Goal: Complete application form: Complete application form

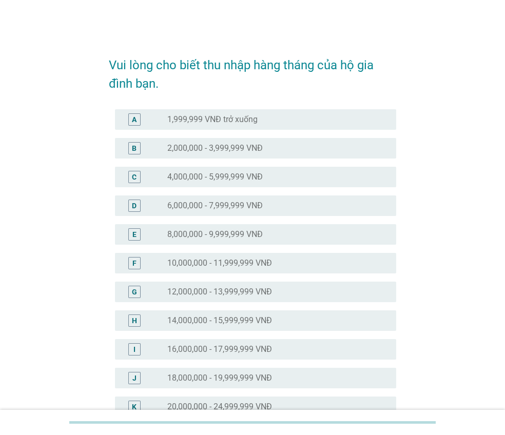
scroll to position [103, 0]
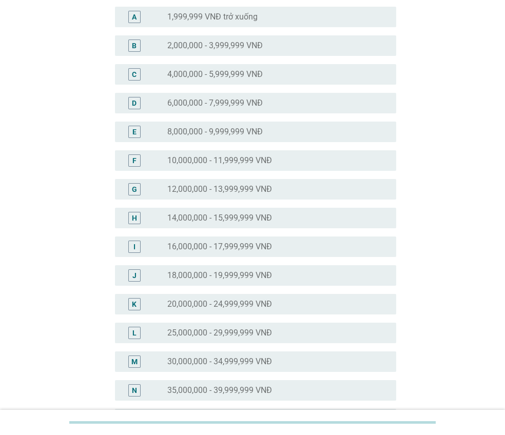
click at [195, 296] on div "K radio_button_unchecked 20,000,000 - 24,999,999 VNĐ" at bounding box center [255, 304] width 281 height 21
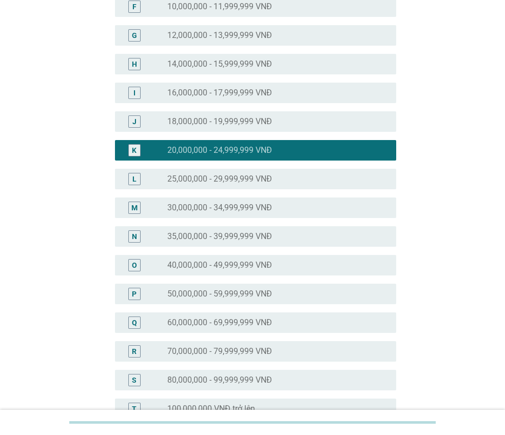
scroll to position [401, 0]
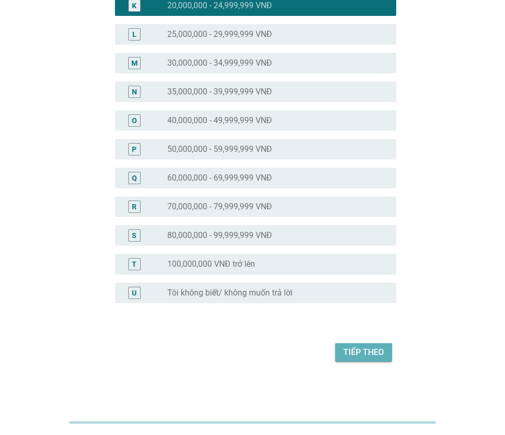
drag, startPoint x: 366, startPoint y: 346, endPoint x: 359, endPoint y: 348, distance: 7.3
click at [366, 346] on div "Tiếp theo" at bounding box center [363, 352] width 41 height 12
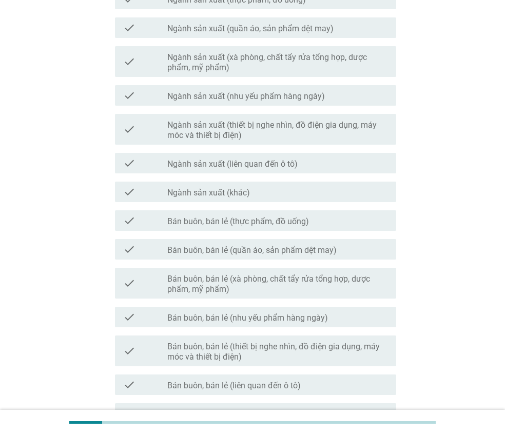
scroll to position [205, 0]
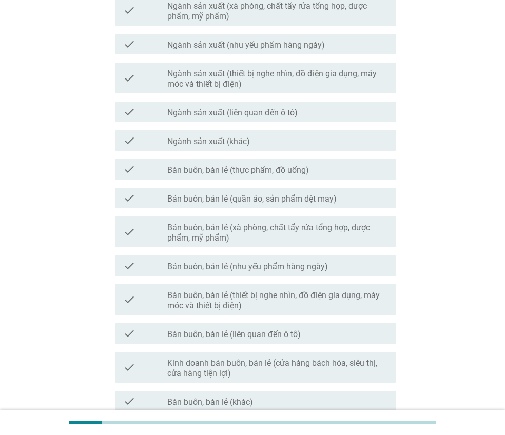
click at [227, 145] on label "Ngành sản xuất (khác)" at bounding box center [208, 142] width 83 height 10
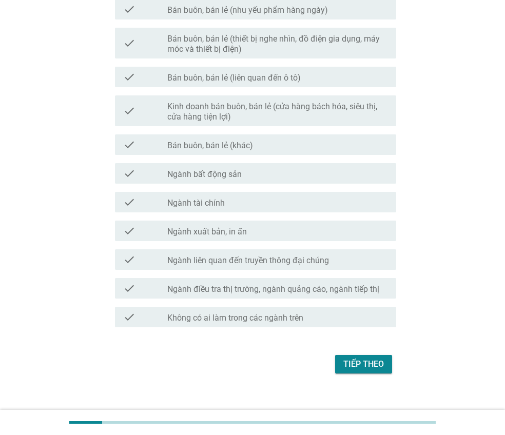
scroll to position [474, 0]
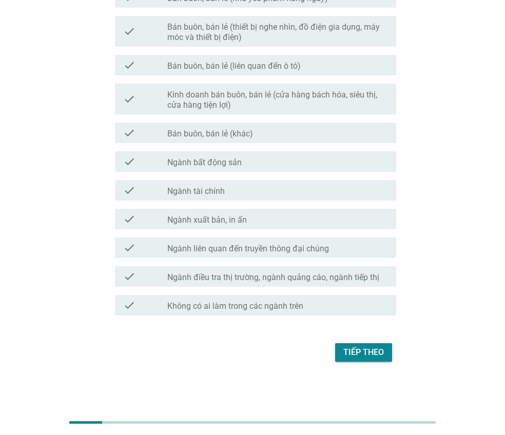
click at [357, 355] on div "Tiếp theo" at bounding box center [363, 352] width 41 height 12
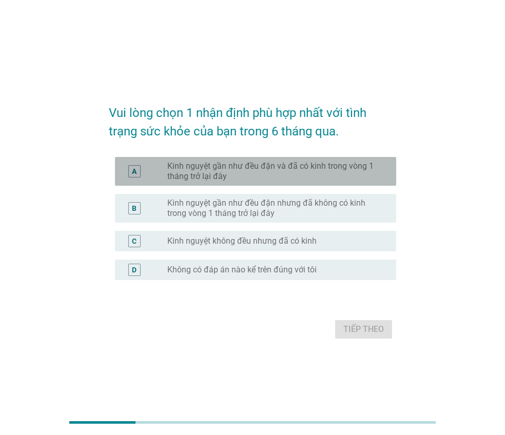
click at [276, 185] on div "A radio_button_unchecked Kinh nguyệt gần như đều đặn và đã có kinh trong vòng 1…" at bounding box center [255, 171] width 281 height 29
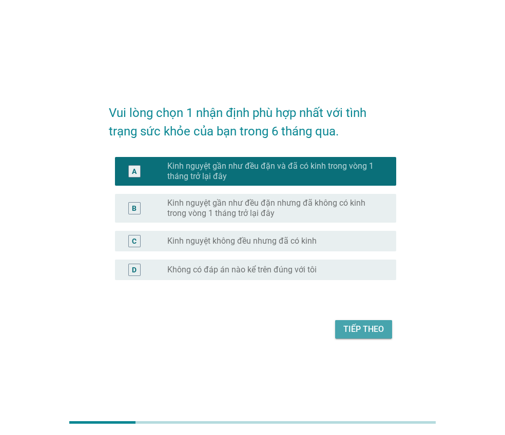
click at [340, 329] on button "Tiếp theo" at bounding box center [363, 329] width 57 height 18
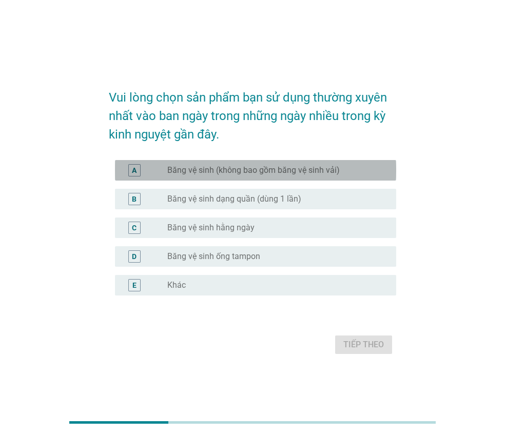
click at [298, 170] on label "Băng vệ sinh (không bao gồm băng vệ sinh vải)" at bounding box center [253, 170] width 172 height 10
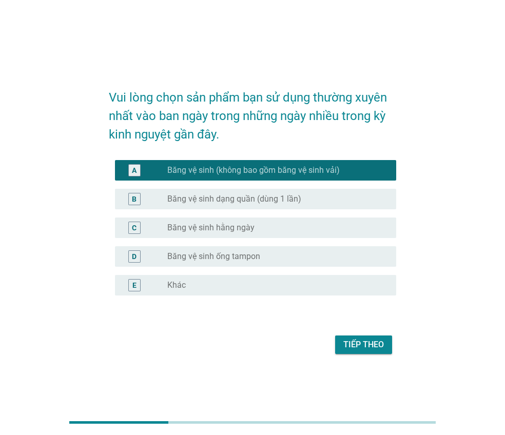
click at [272, 262] on div "radio_button_unchecked Băng vệ sinh ống tampon" at bounding box center [277, 256] width 221 height 12
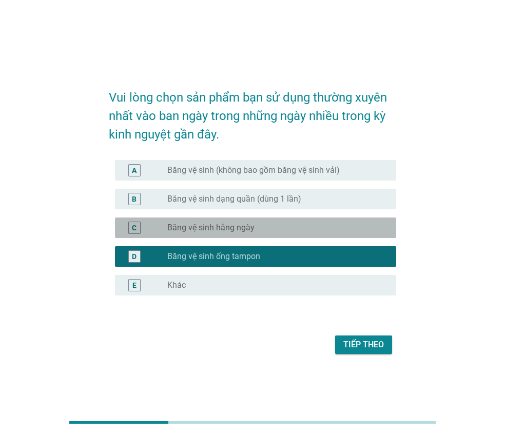
click at [281, 234] on div "C radio_button_unchecked Băng vệ sinh hằng ngày" at bounding box center [255, 228] width 281 height 21
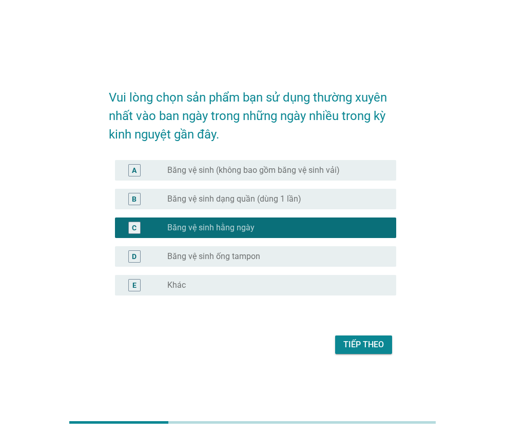
click at [286, 174] on label "Băng vệ sinh (không bao gồm băng vệ sinh vải)" at bounding box center [253, 170] width 172 height 10
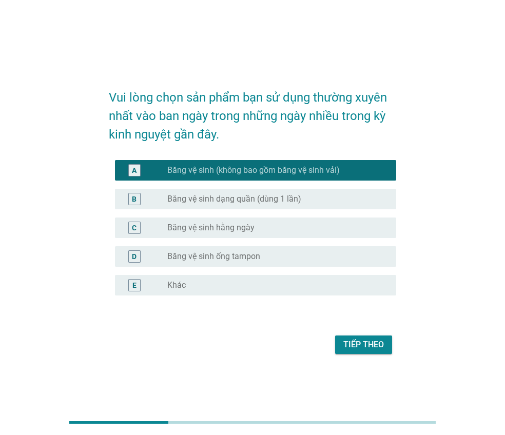
click at [355, 348] on div "Tiếp theo" at bounding box center [363, 345] width 41 height 12
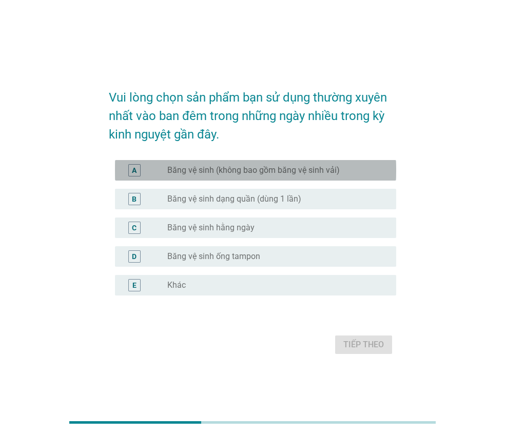
click at [247, 176] on div "radio_button_unchecked Băng vệ sinh (không bao gồm băng vệ sinh vải)" at bounding box center [277, 170] width 221 height 12
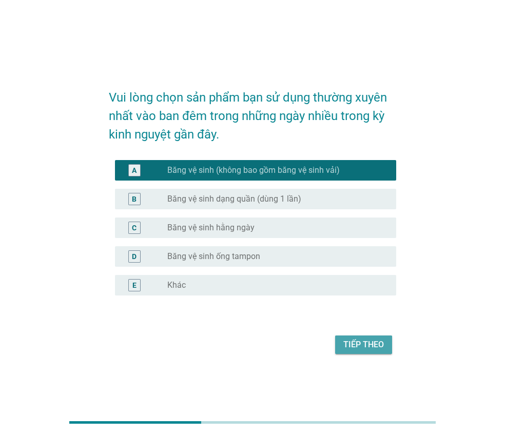
click at [372, 346] on div "Tiếp theo" at bounding box center [363, 345] width 41 height 12
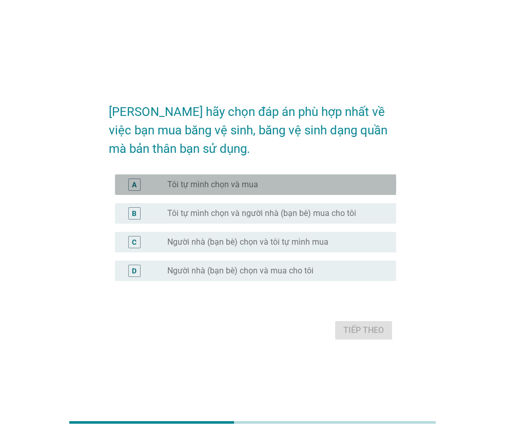
click at [260, 188] on div "radio_button_unchecked Tôi tự mình chọn và mua" at bounding box center [273, 185] width 213 height 10
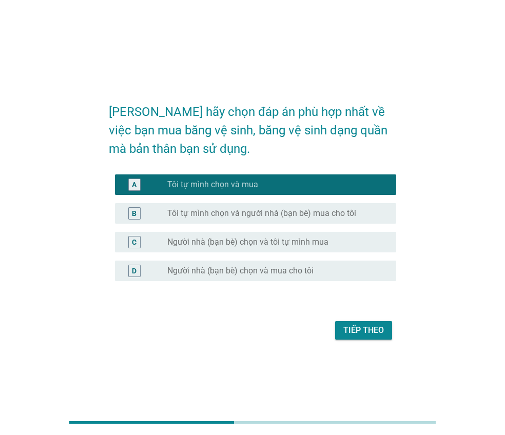
click at [381, 334] on div "Tiếp theo" at bounding box center [363, 330] width 41 height 12
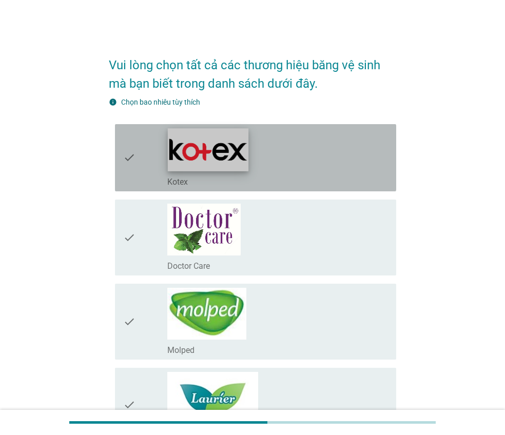
click at [236, 145] on img at bounding box center [208, 149] width 81 height 43
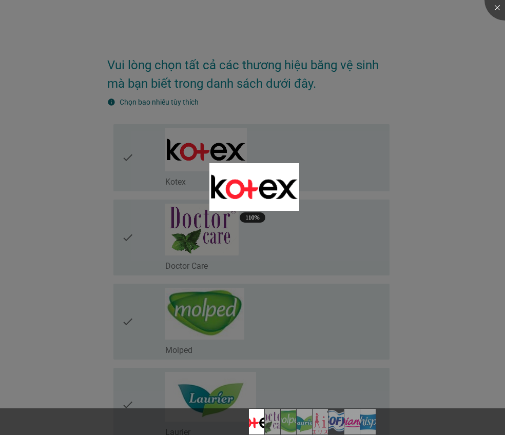
click at [171, 144] on div at bounding box center [252, 217] width 505 height 435
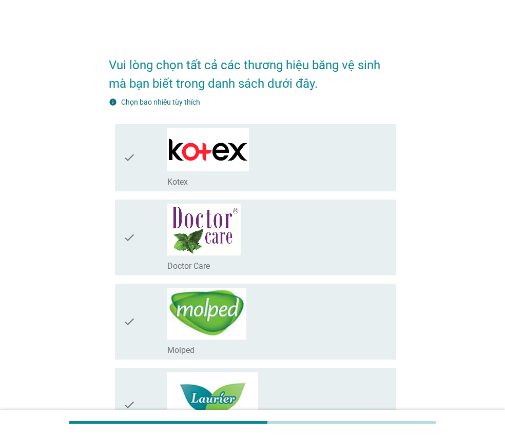
click at [148, 172] on div "check" at bounding box center [145, 157] width 44 height 59
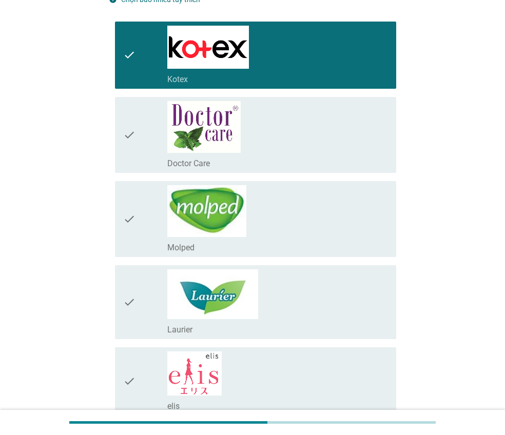
scroll to position [205, 0]
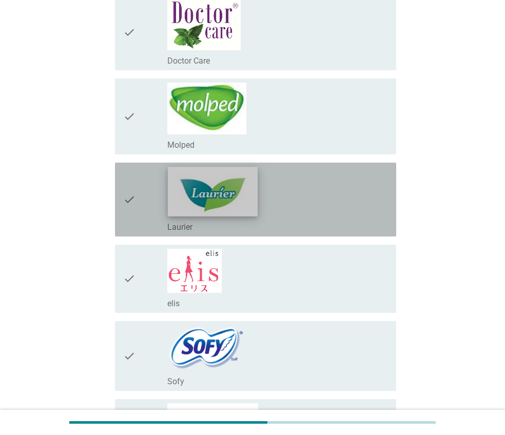
click at [255, 192] on img at bounding box center [213, 191] width 90 height 49
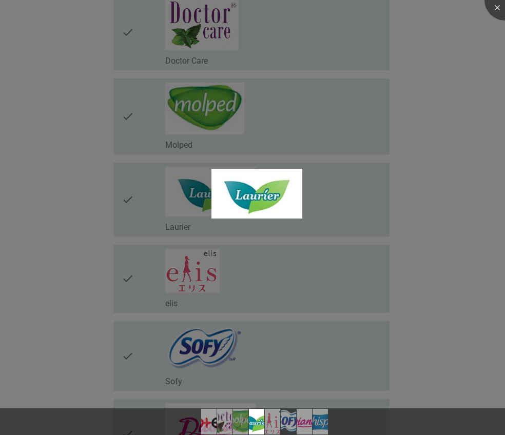
click at [137, 205] on div at bounding box center [252, 217] width 505 height 435
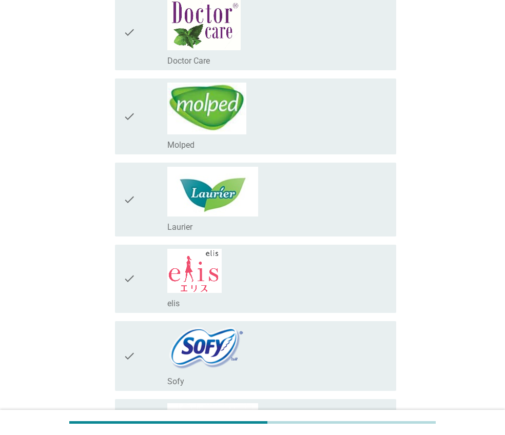
click at [134, 198] on body "Vui lòng chọn tất cả các thương hiệu băng vệ sinh mà bạn biết trong danh sách d…" at bounding box center [252, 229] width 505 height 868
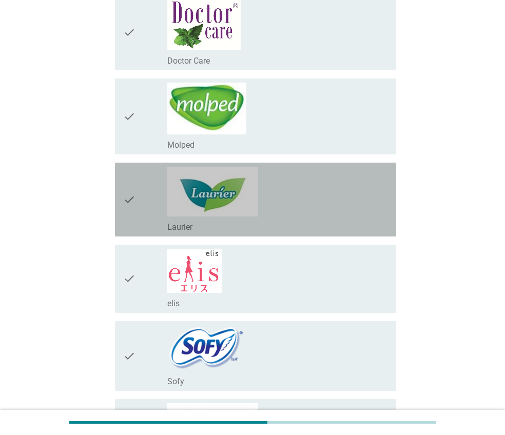
click at [134, 199] on icon "check" at bounding box center [129, 200] width 12 height 66
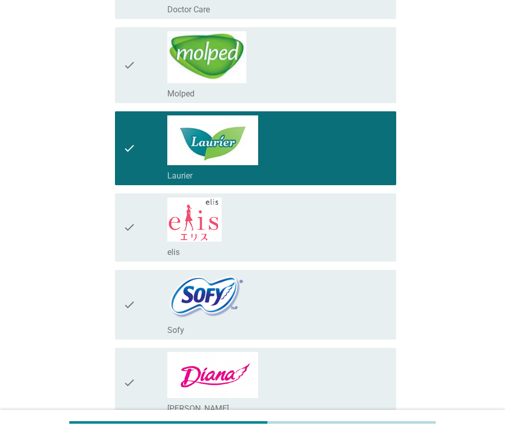
scroll to position [359, 0]
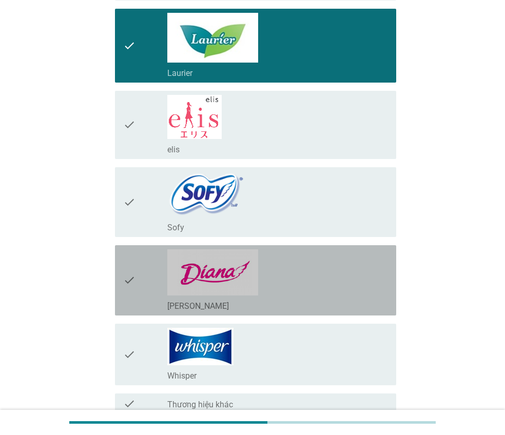
click at [143, 282] on div "check" at bounding box center [145, 280] width 44 height 62
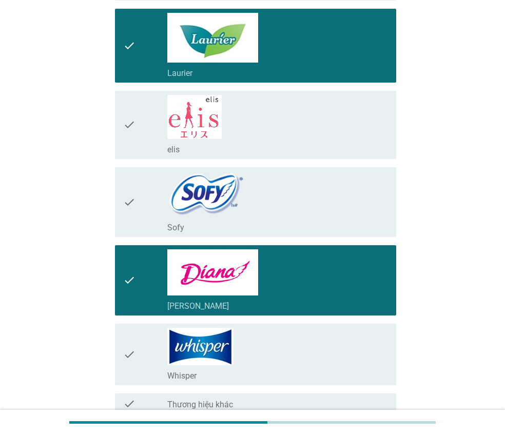
scroll to position [458, 0]
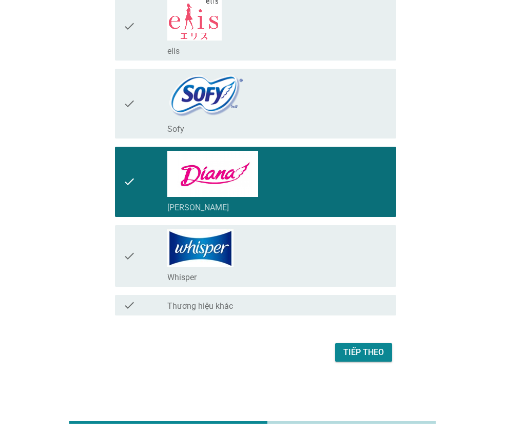
click at [346, 348] on div "Tiếp theo" at bounding box center [363, 352] width 41 height 12
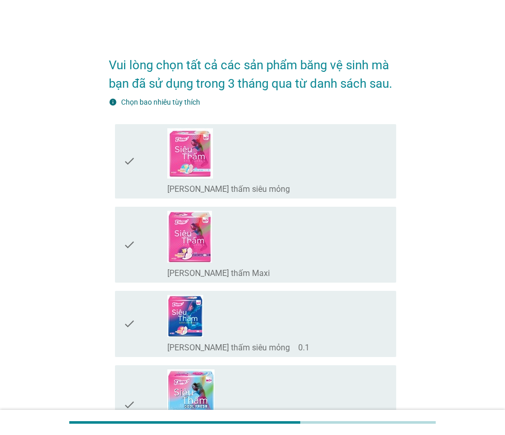
scroll to position [51, 0]
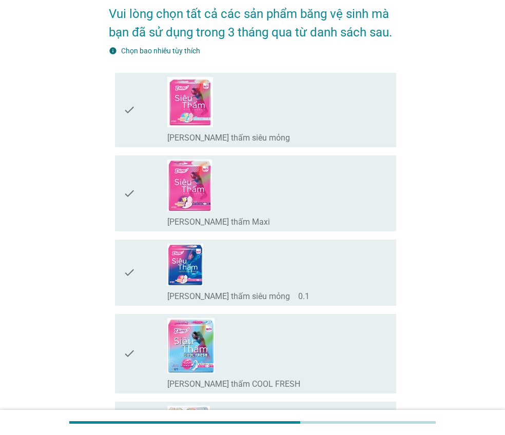
click at [305, 353] on div "check_box_outline_blank [PERSON_NAME] thấm COOL FRESH" at bounding box center [277, 353] width 221 height 71
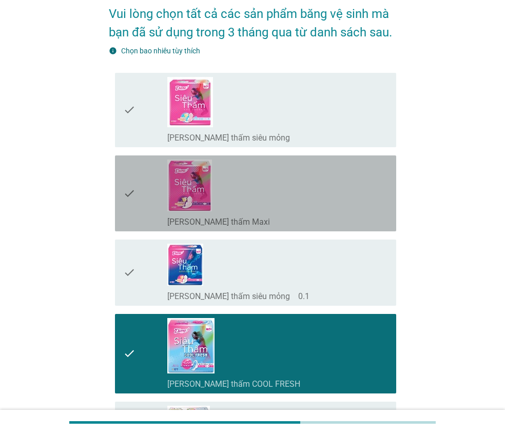
click at [150, 206] on div "check" at bounding box center [145, 194] width 44 height 68
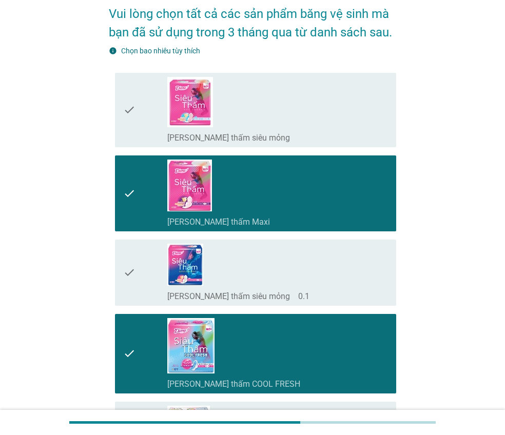
scroll to position [308, 0]
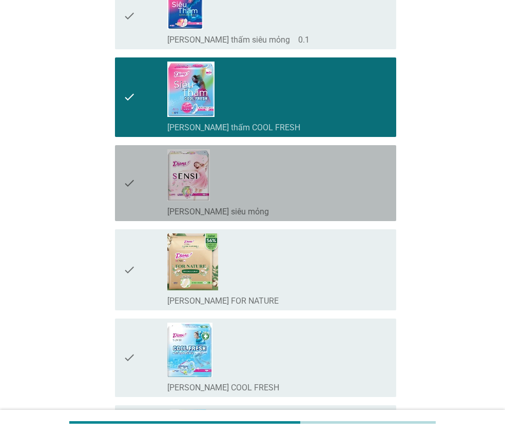
click at [154, 198] on div "check" at bounding box center [145, 183] width 44 height 68
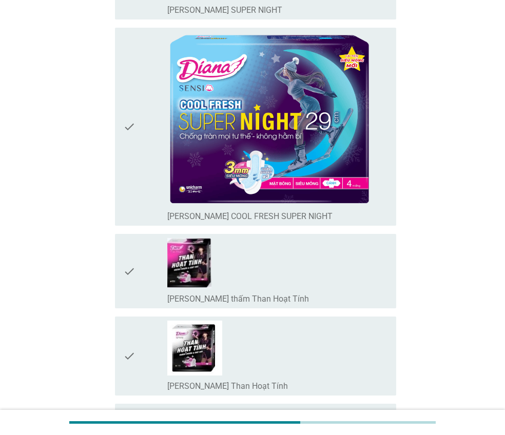
scroll to position [1232, 0]
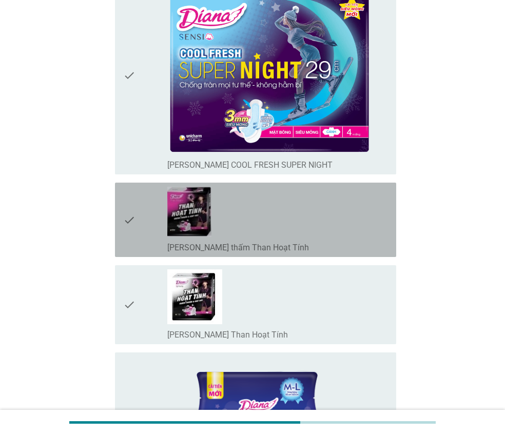
click at [153, 212] on div "check" at bounding box center [145, 220] width 44 height 66
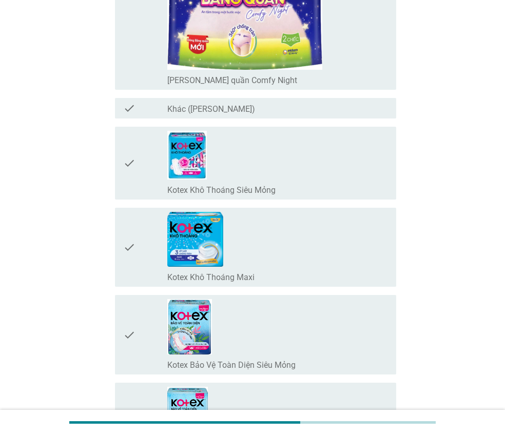
scroll to position [1951, 0]
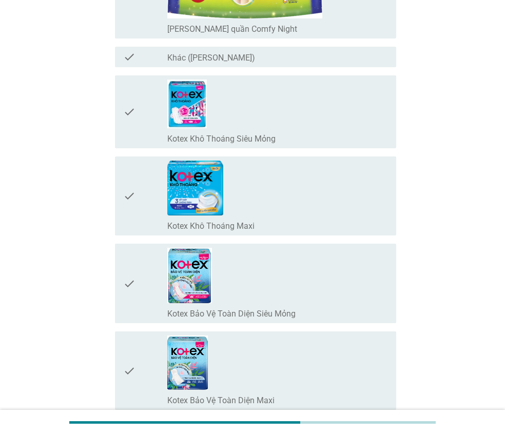
click at [154, 127] on div "check" at bounding box center [145, 112] width 44 height 65
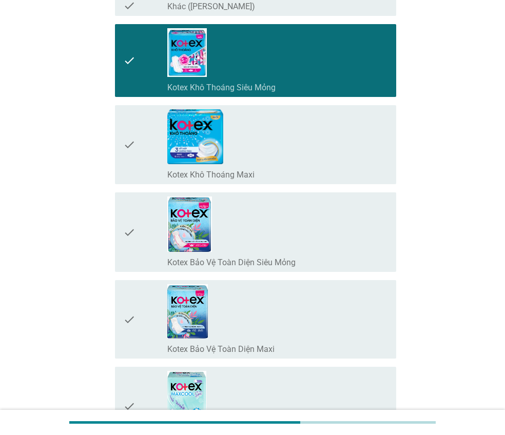
scroll to position [2053, 0]
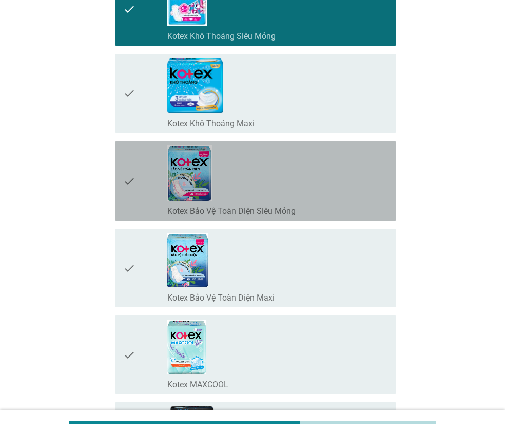
click at [149, 193] on div "check" at bounding box center [145, 180] width 44 height 71
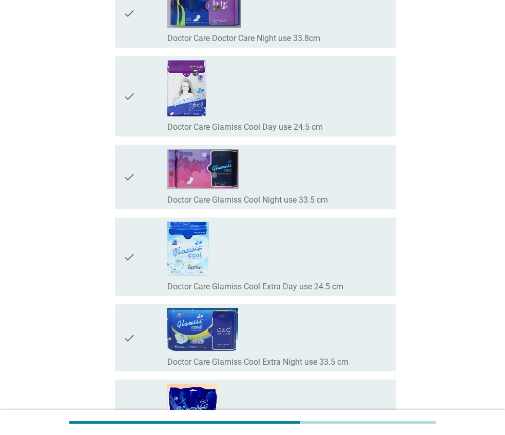
scroll to position [9166, 0]
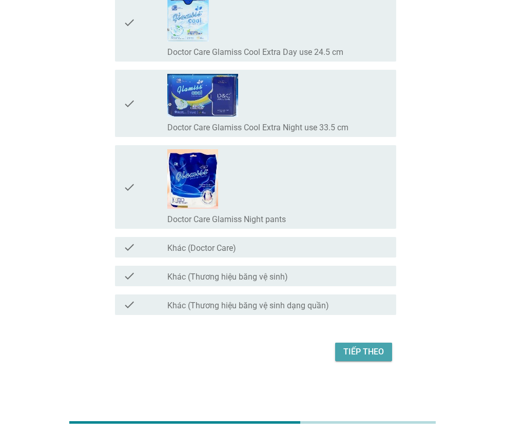
click at [365, 355] on div "Tiếp theo" at bounding box center [363, 352] width 41 height 12
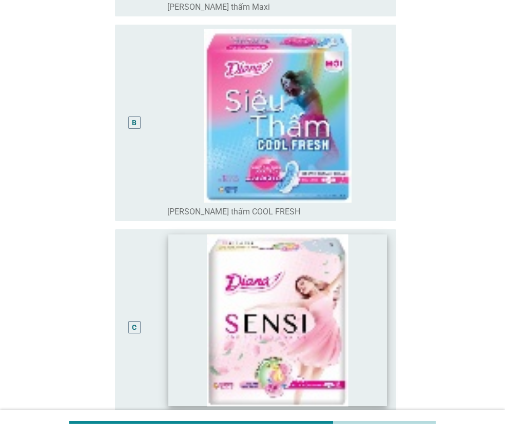
scroll to position [667, 0]
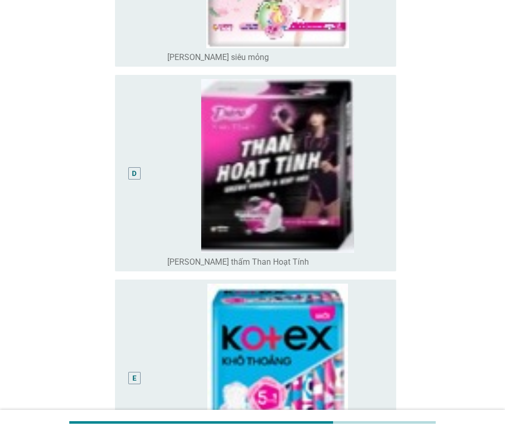
click at [154, 206] on div "D" at bounding box center [145, 173] width 44 height 188
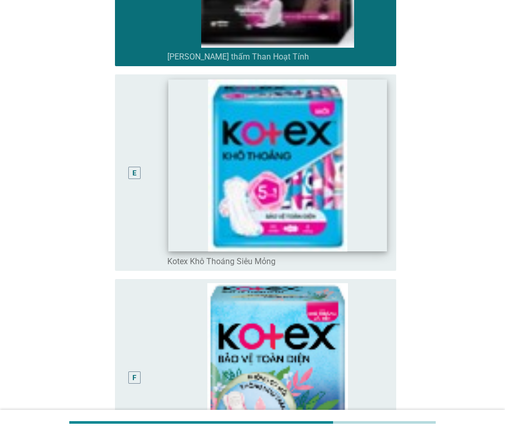
scroll to position [1046, 0]
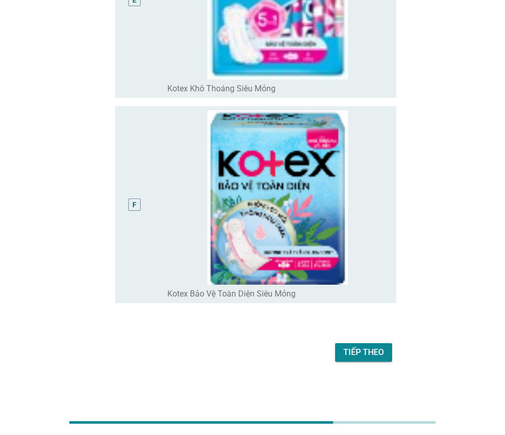
click at [351, 354] on div "Tiếp theo" at bounding box center [363, 352] width 41 height 12
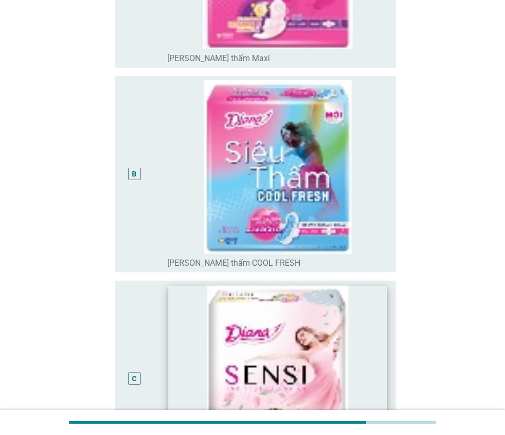
scroll to position [565, 0]
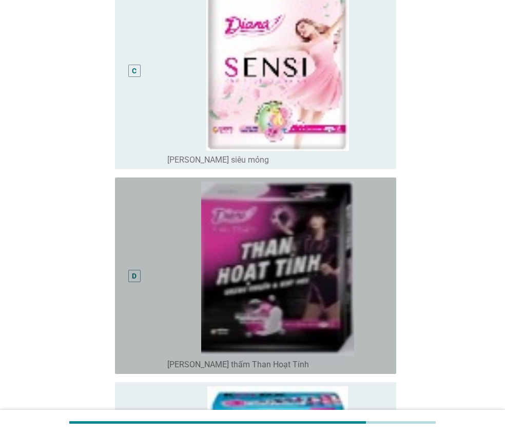
click at [133, 312] on div "D" at bounding box center [134, 276] width 22 height 188
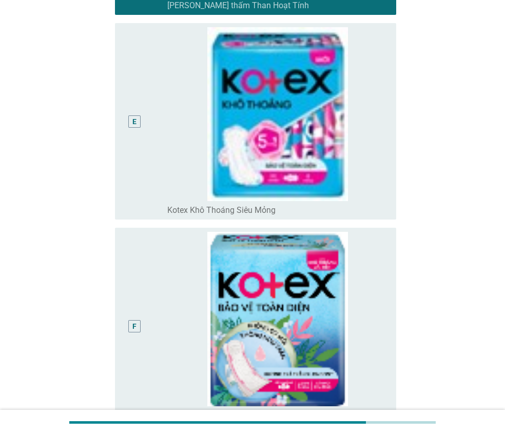
scroll to position [1074, 0]
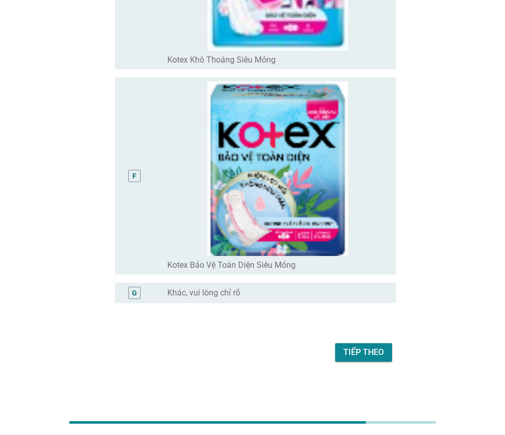
click at [366, 352] on div "Tiếp theo" at bounding box center [363, 352] width 41 height 12
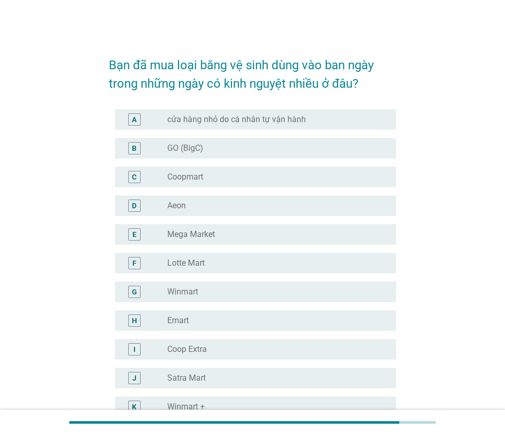
scroll to position [103, 0]
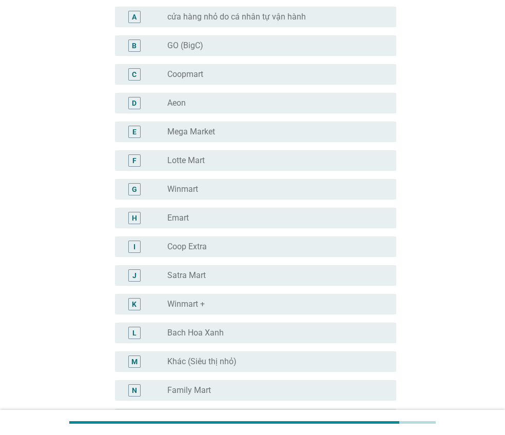
click at [332, 332] on div "radio_button_unchecked Bach Hoa Xanh" at bounding box center [273, 333] width 213 height 10
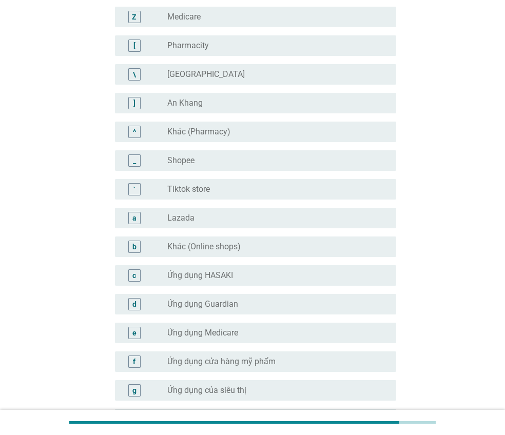
scroll to position [948, 0]
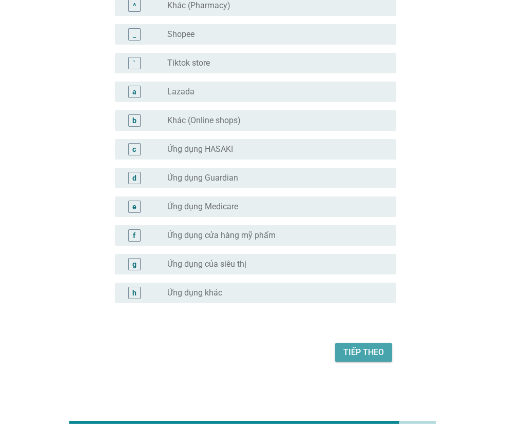
click at [348, 351] on div "Tiếp theo" at bounding box center [363, 352] width 41 height 12
